Goal: Find specific page/section: Find specific page/section

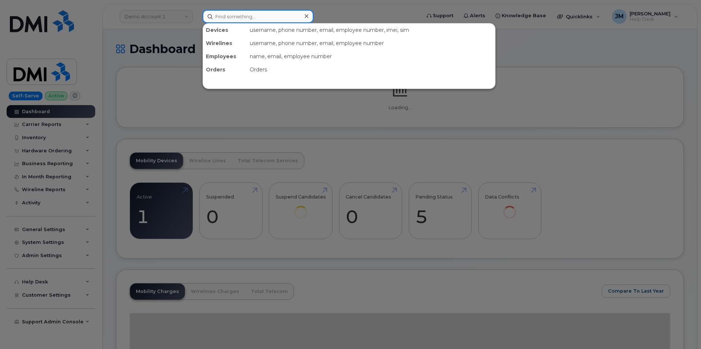
click at [228, 18] on input at bounding box center [257, 16] width 111 height 13
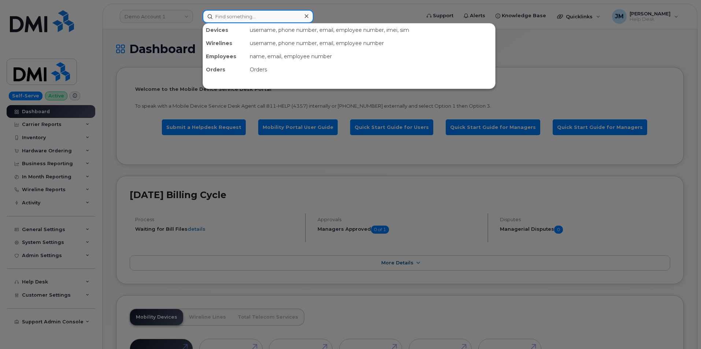
paste input "3037465798"
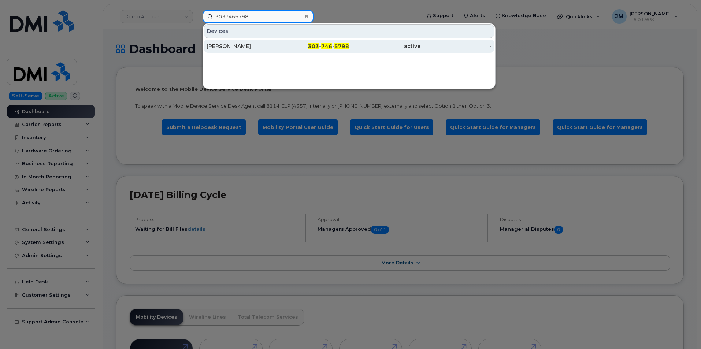
type input "3037465798"
click at [252, 47] on div "PAM ORBAN" at bounding box center [241, 45] width 71 height 7
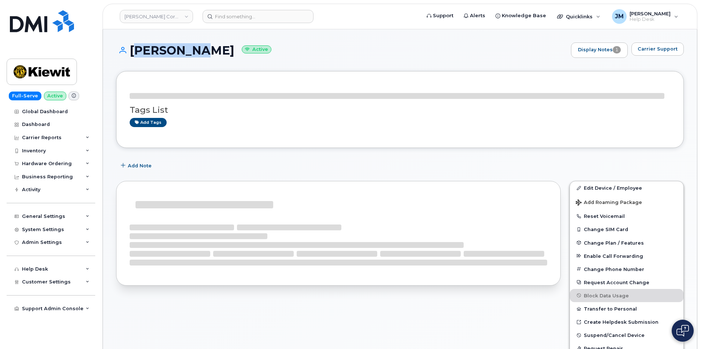
drag, startPoint x: 206, startPoint y: 52, endPoint x: 132, endPoint y: 53, distance: 73.9
click at [132, 53] on h1 "PAM ORBAN Active" at bounding box center [341, 50] width 451 height 13
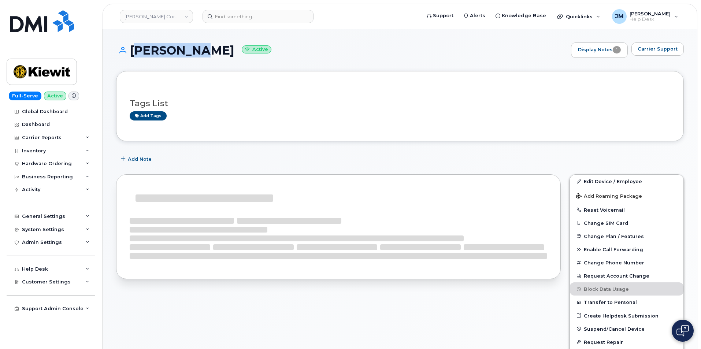
copy h1 "[PERSON_NAME]"
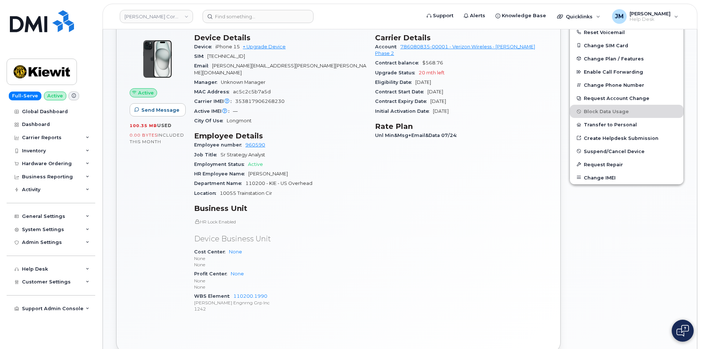
scroll to position [183, 0]
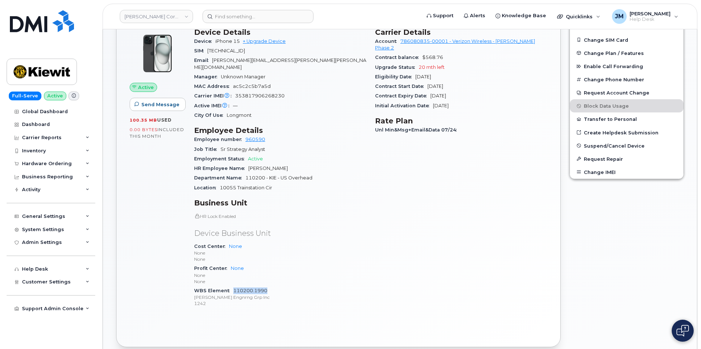
drag, startPoint x: 269, startPoint y: 284, endPoint x: 234, endPoint y: 283, distance: 34.8
click at [234, 286] on div "WBS Element 110200.1990 Kiewit Engnrng Grp Inc 1242" at bounding box center [280, 297] width 172 height 22
copy link "110200.1990"
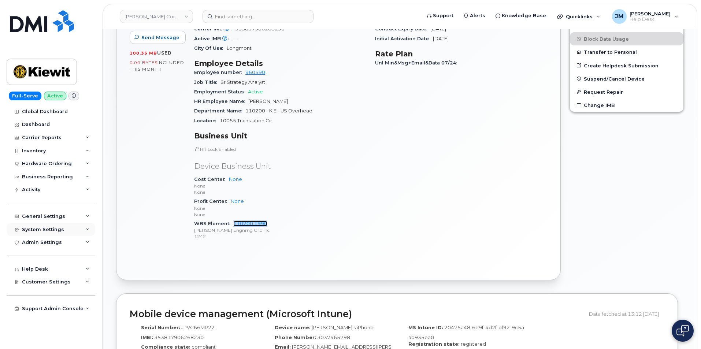
scroll to position [256, 0]
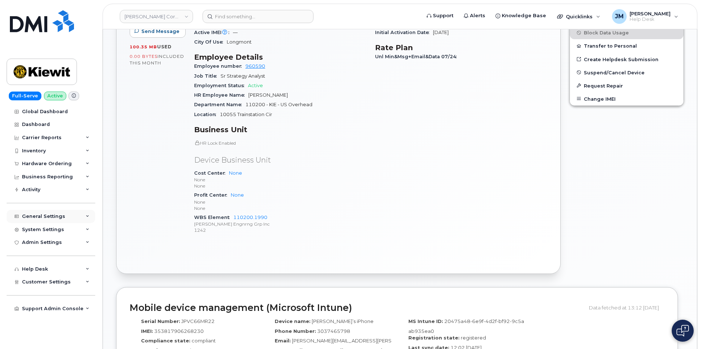
click at [38, 214] on div "General Settings" at bounding box center [43, 216] width 43 height 6
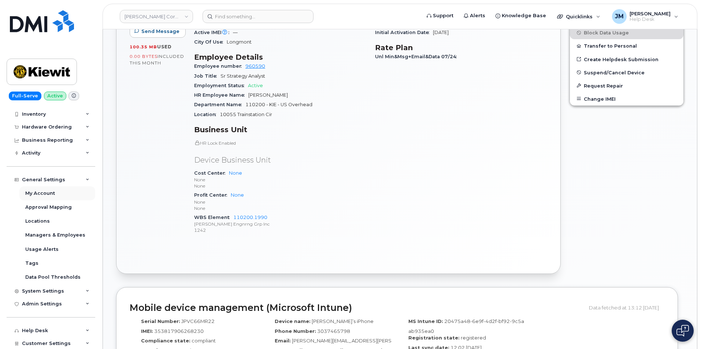
scroll to position [64, 0]
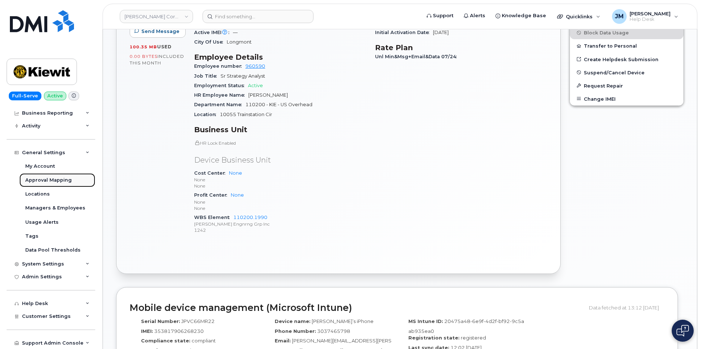
click at [52, 179] on div "Approval Mapping" at bounding box center [48, 180] width 46 height 7
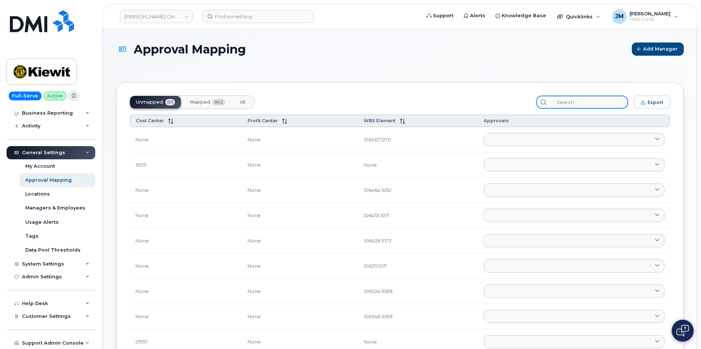
drag, startPoint x: 586, startPoint y: 103, endPoint x: 584, endPoint y: 107, distance: 3.9
click at [585, 103] on input "search" at bounding box center [589, 102] width 78 height 13
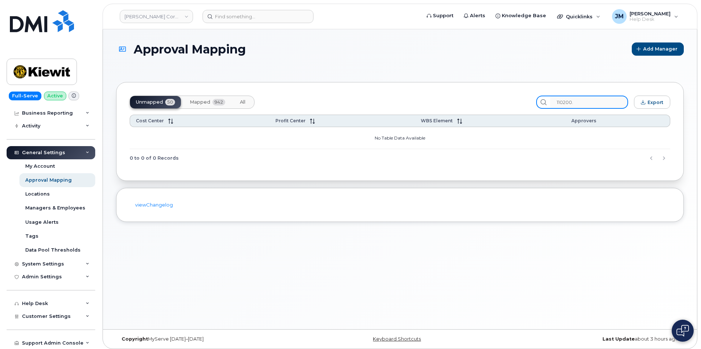
type input "110200."
click at [201, 100] on span "Mapped" at bounding box center [200, 102] width 20 height 6
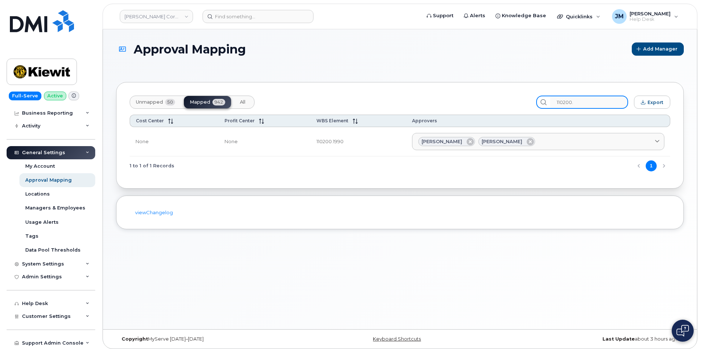
click at [587, 104] on input "110200." at bounding box center [589, 102] width 78 height 13
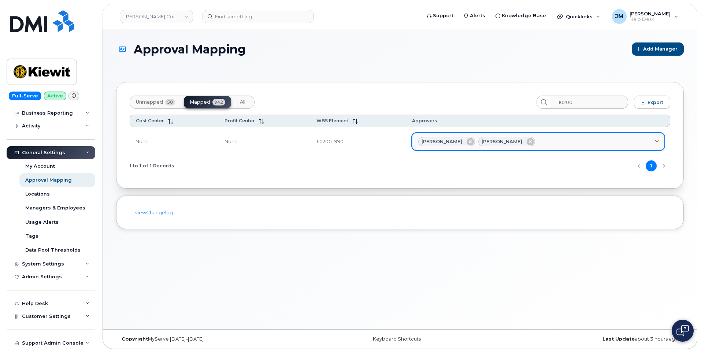
click at [455, 140] on span "Jennifer Krussel" at bounding box center [441, 141] width 41 height 7
click at [441, 142] on span "Jennifer Krussel" at bounding box center [441, 141] width 41 height 7
click at [657, 141] on icon at bounding box center [656, 141] width 5 height 5
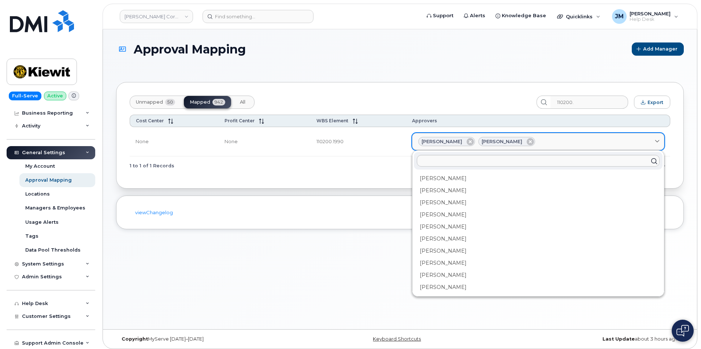
click at [451, 141] on span "Jennifer Krussel" at bounding box center [441, 141] width 41 height 7
click at [497, 139] on span "Sharon Henry" at bounding box center [501, 141] width 41 height 7
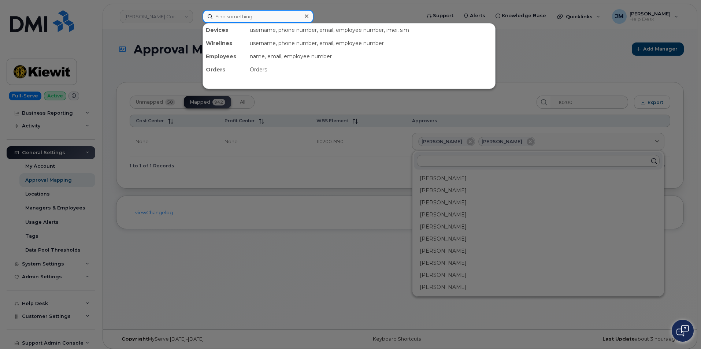
click at [245, 15] on input at bounding box center [257, 16] width 111 height 13
paste input "Jennifer Krussel"
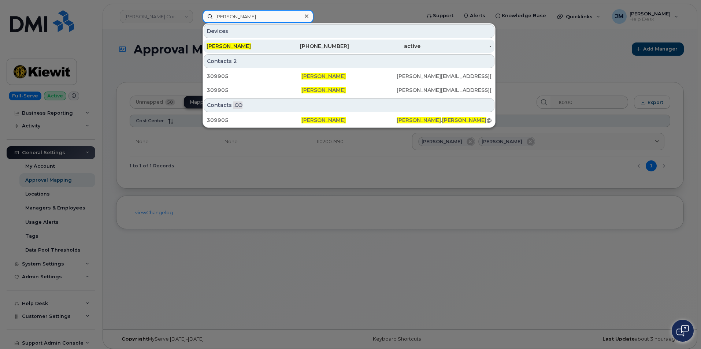
type input "Jennifer Krussel"
click at [239, 47] on span "JENNIFER KRUSSEL" at bounding box center [228, 46] width 44 height 7
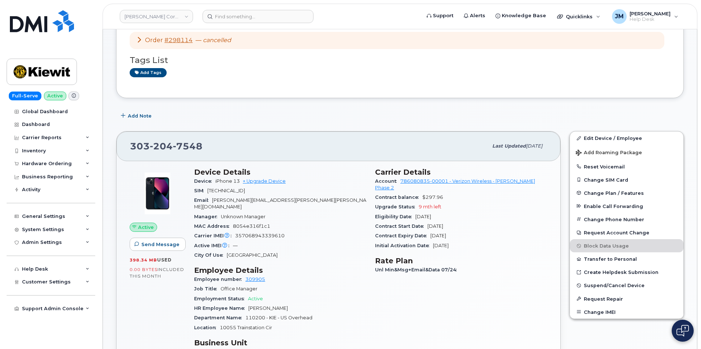
scroll to position [73, 0]
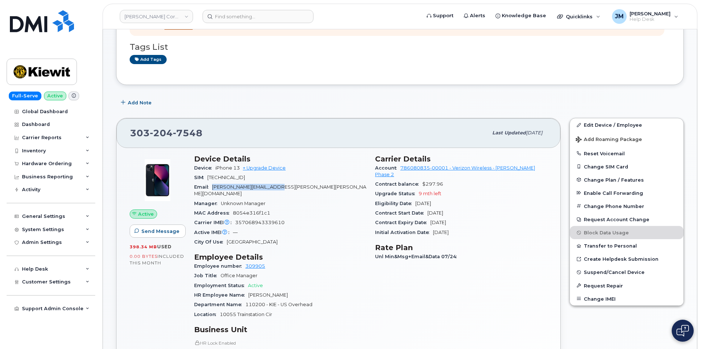
drag, startPoint x: 288, startPoint y: 186, endPoint x: 212, endPoint y: 188, distance: 75.8
click at [212, 188] on div "Email JAMIE.KRUSSEL@KIEWIT.COM" at bounding box center [280, 190] width 172 height 16
copy span "JAMIE.KRUSSEL@KIEWIT.COM"
click at [220, 17] on input at bounding box center [257, 16] width 111 height 13
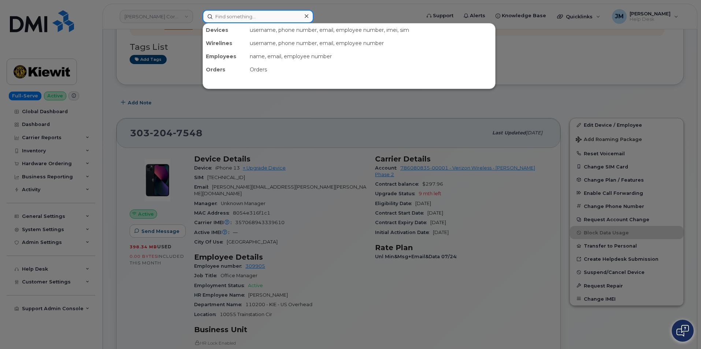
paste input "Sharon Henry"
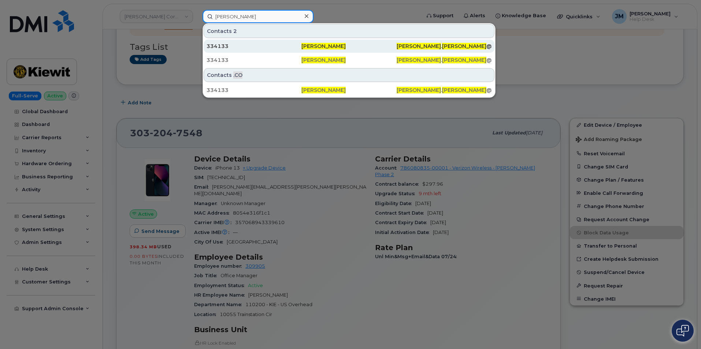
type input "Sharon Henry"
click at [319, 47] on span "Sharon Henry" at bounding box center [323, 46] width 44 height 7
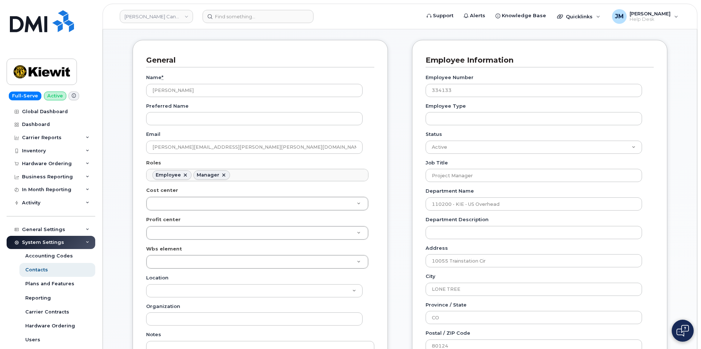
scroll to position [73, 0]
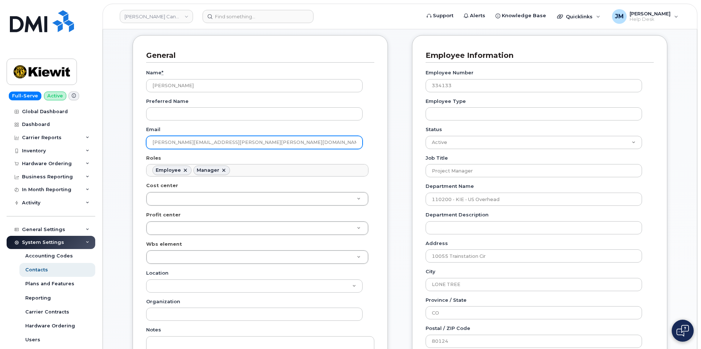
drag, startPoint x: 237, startPoint y: 145, endPoint x: 99, endPoint y: 144, distance: 138.4
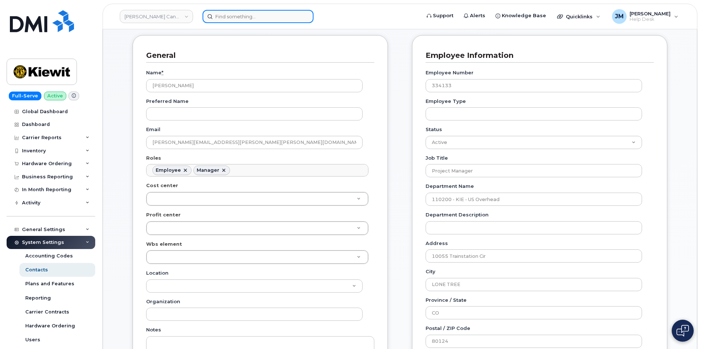
click at [264, 16] on input at bounding box center [257, 16] width 111 height 13
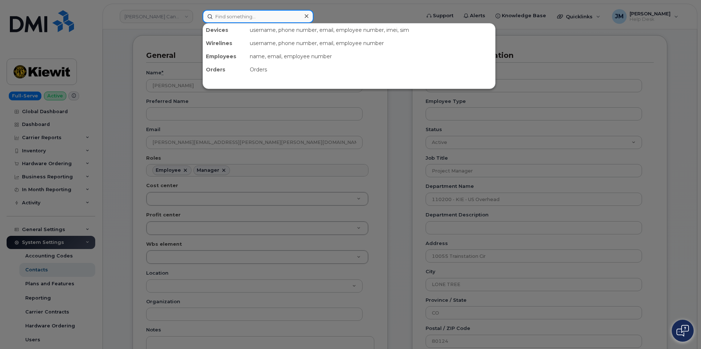
paste input "3037465798"
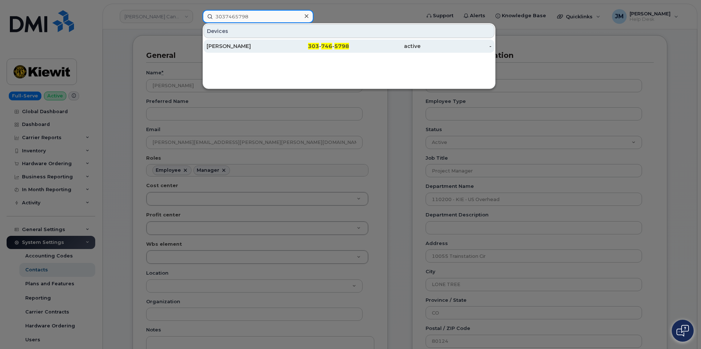
type input "3037465798"
click at [237, 45] on div "[PERSON_NAME]" at bounding box center [241, 45] width 71 height 7
